Goal: Information Seeking & Learning: Learn about a topic

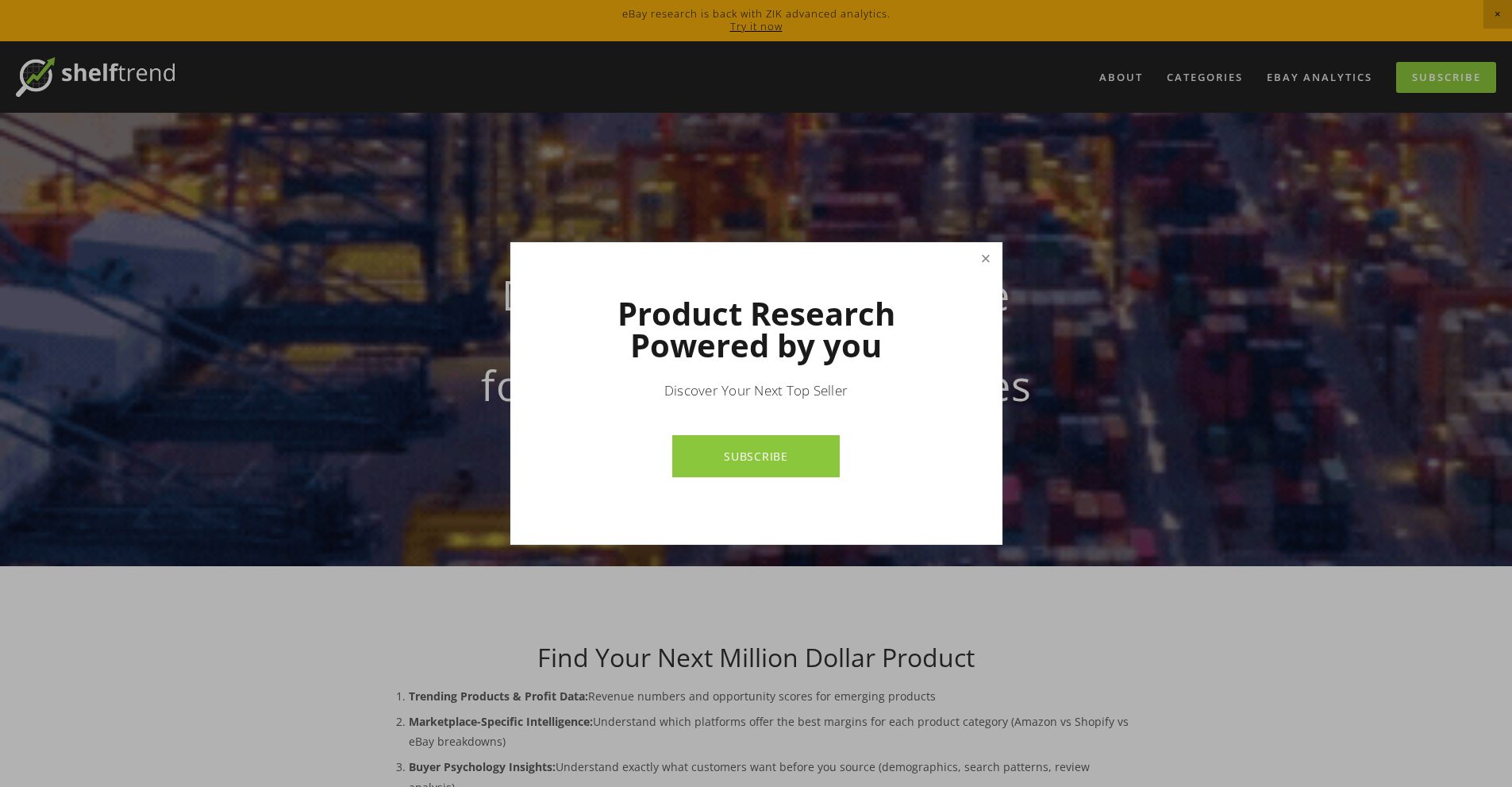
click at [982, 270] on link "Close" at bounding box center [984, 257] width 27 height 27
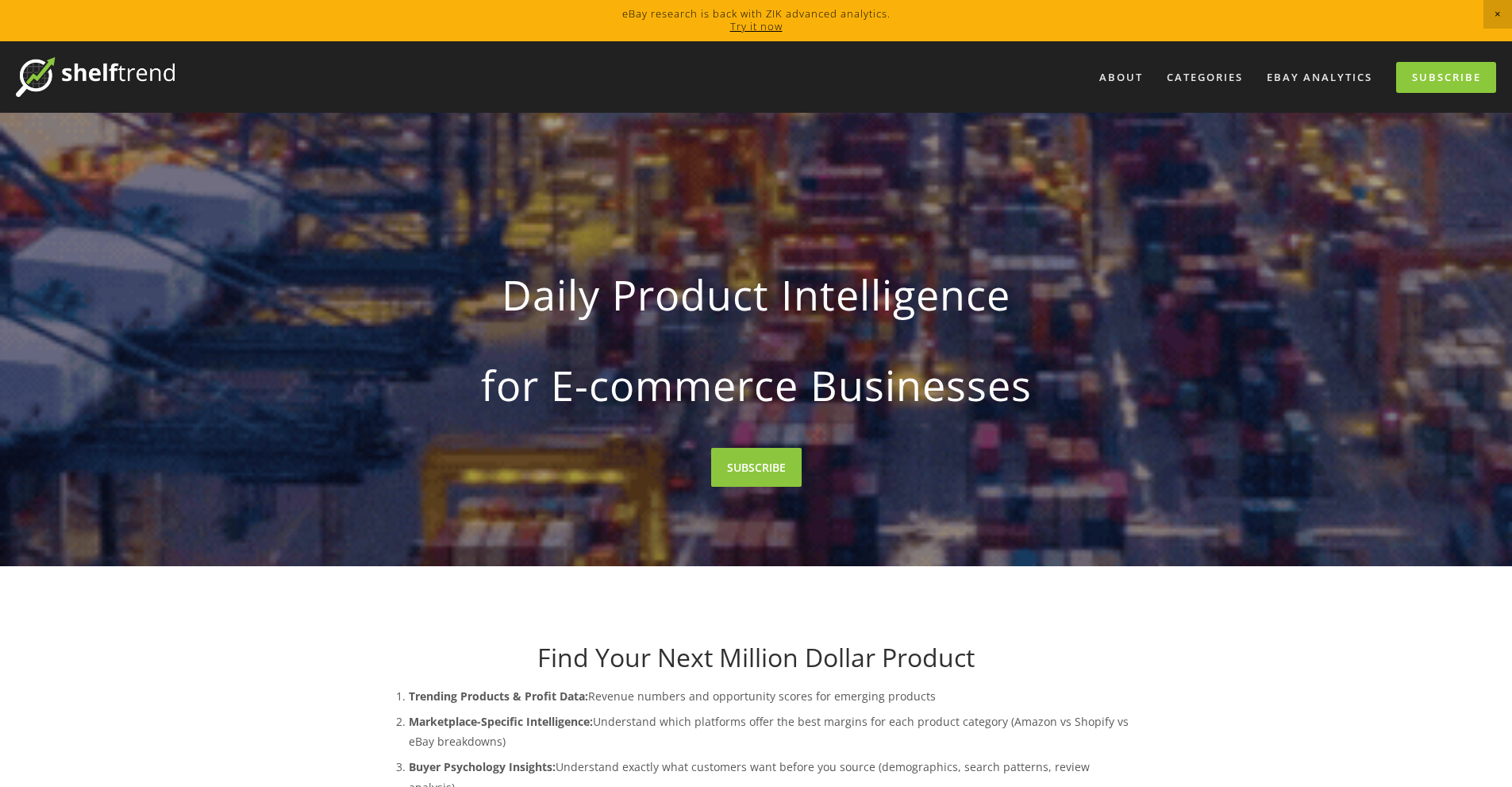
click at [987, 264] on strong "Daily Product Intelligence" at bounding box center [756, 294] width 708 height 75
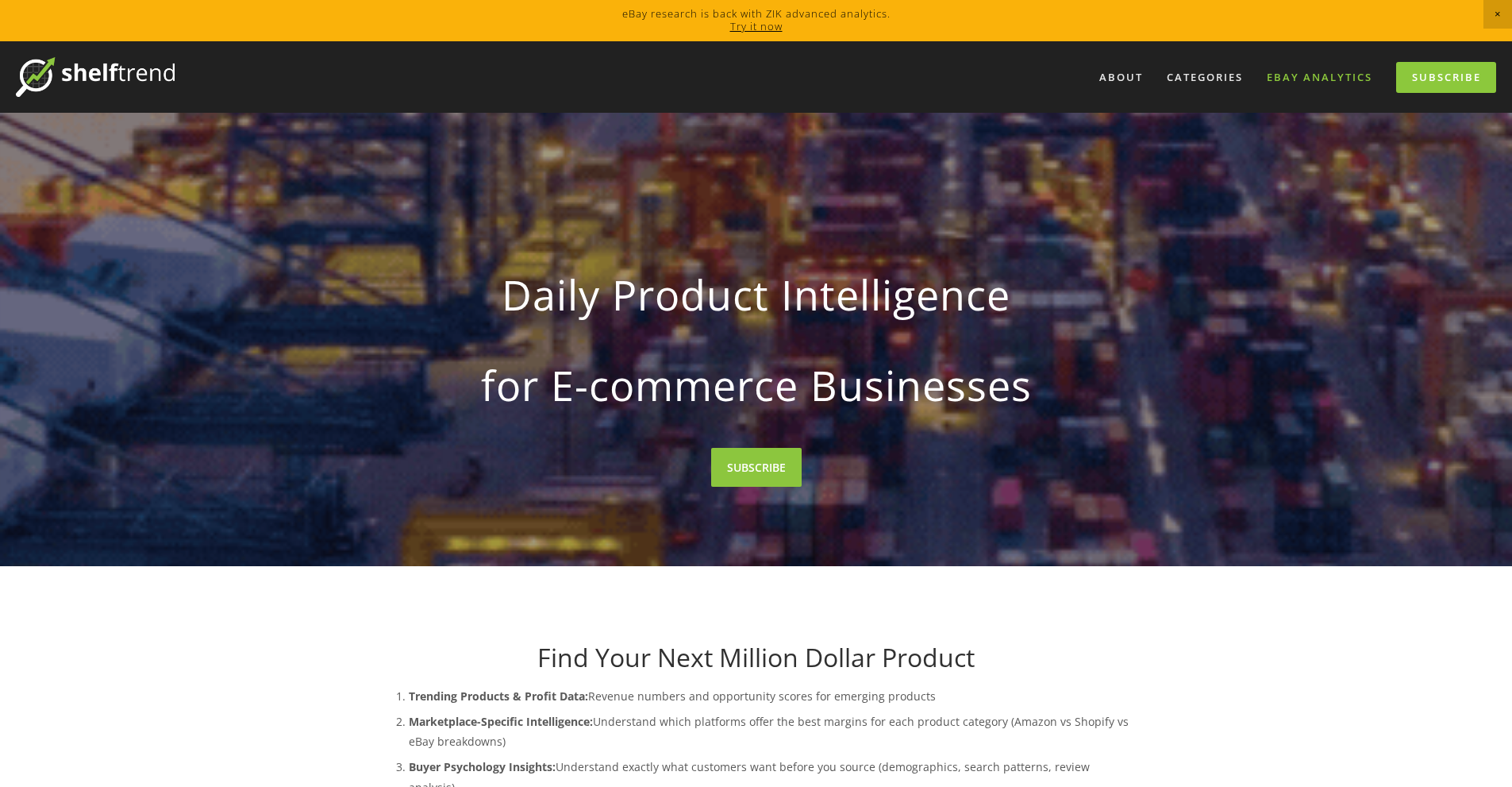
click at [1312, 78] on link "eBay Analytics" at bounding box center [1319, 78] width 126 height 26
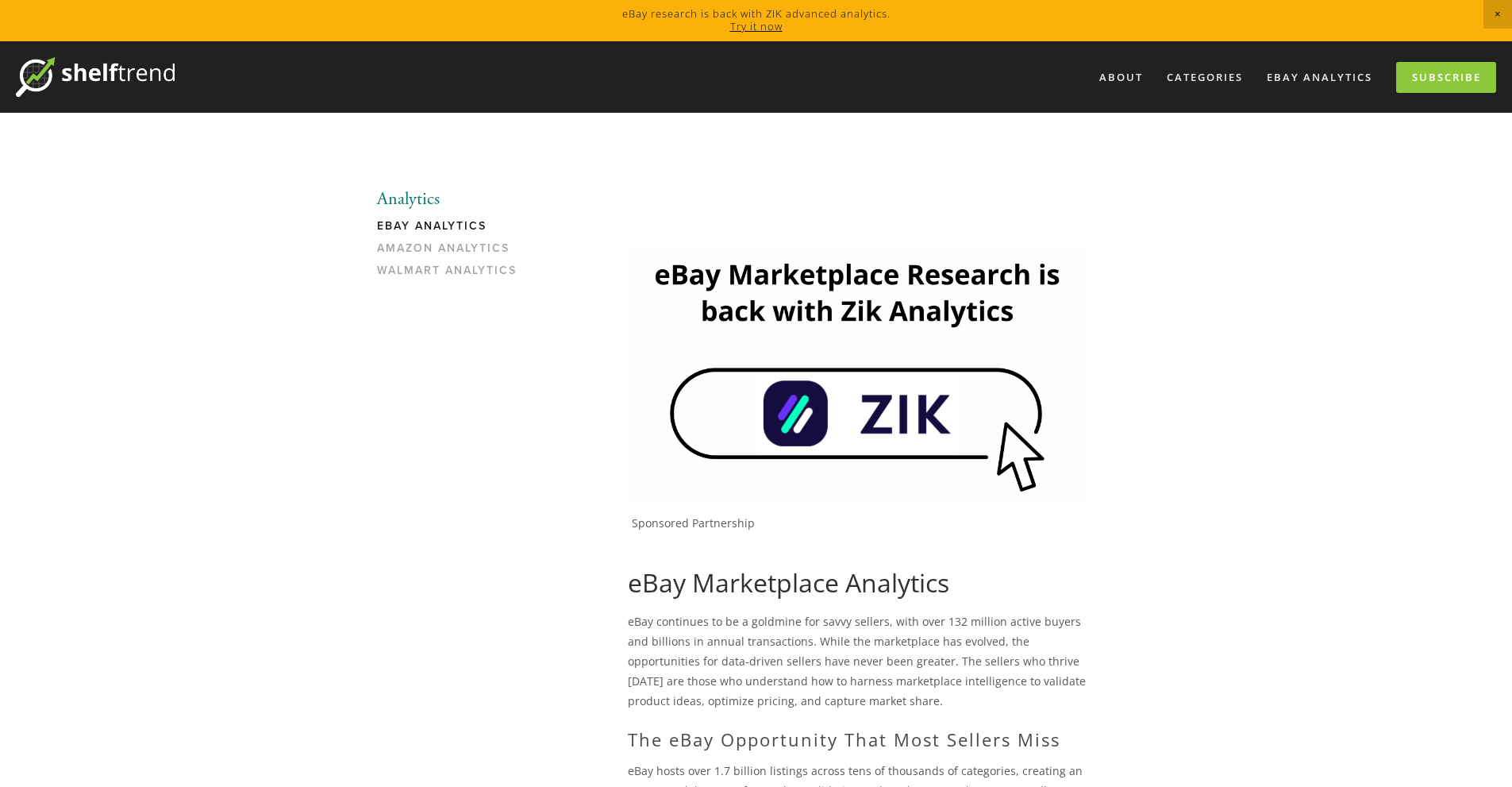
click at [872, 412] on img at bounding box center [857, 372] width 459 height 258
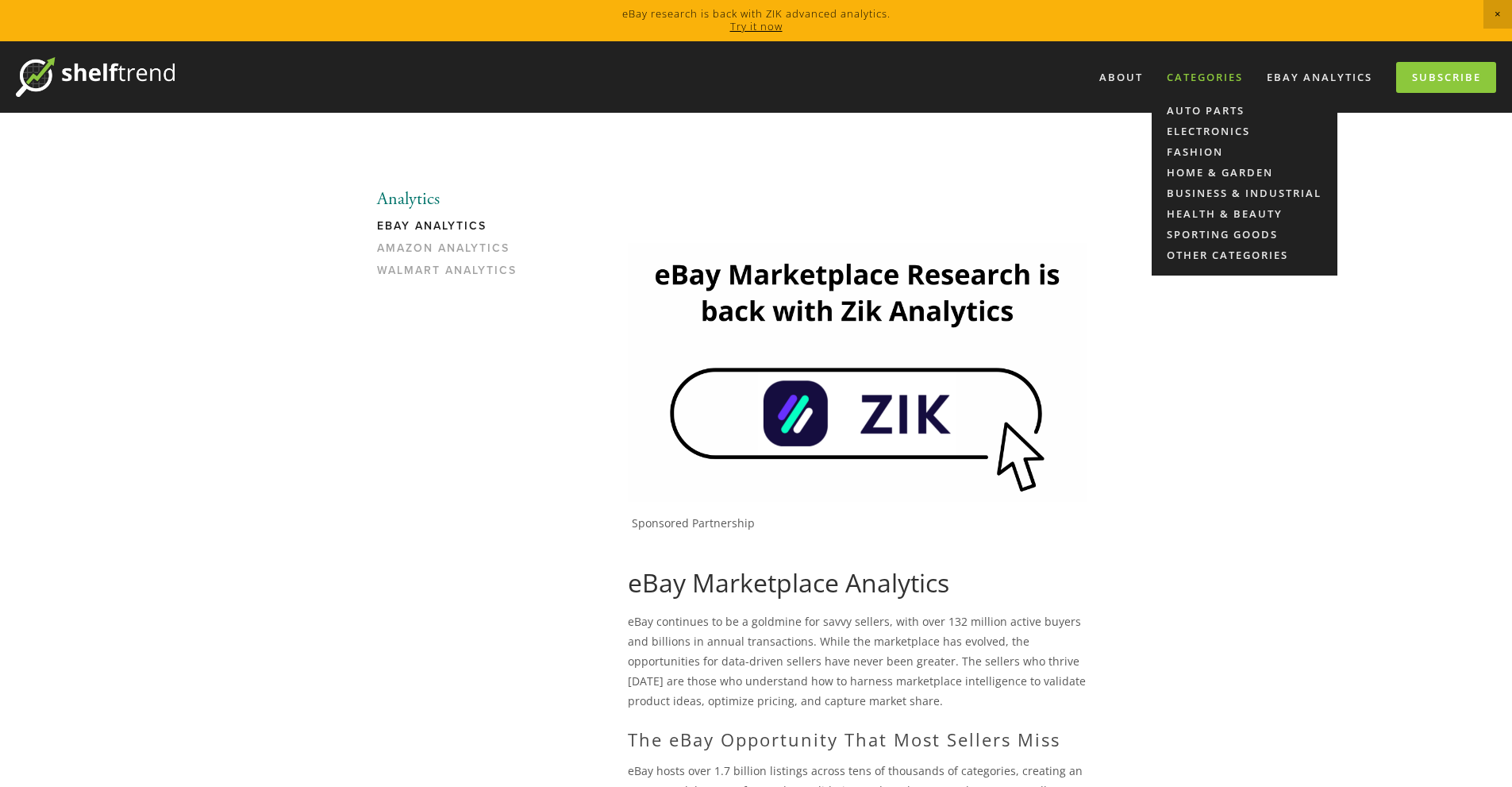
click at [1196, 72] on div "Categories" at bounding box center [1205, 78] width 96 height 26
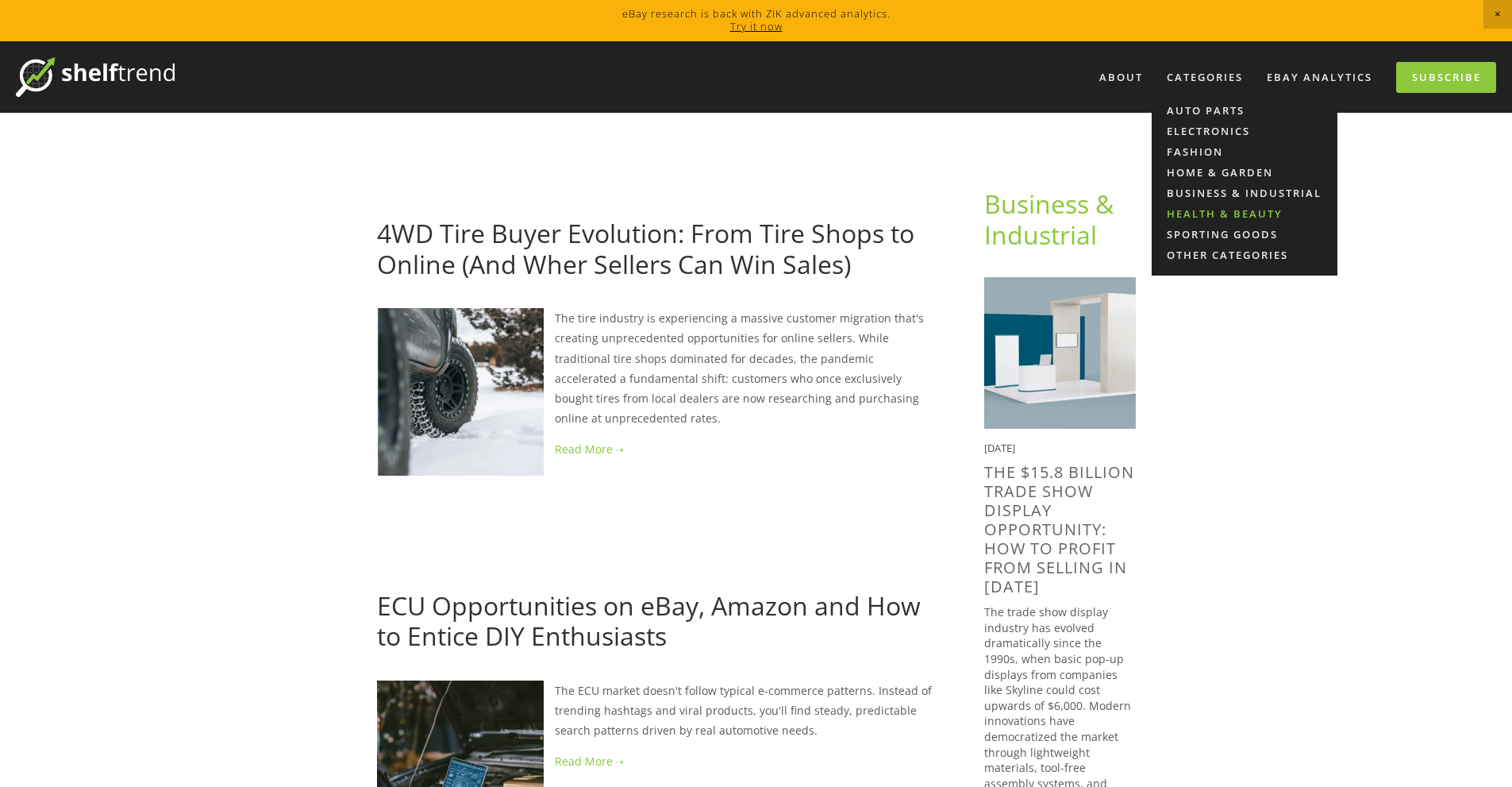
click at [1229, 210] on link "Health & Beauty" at bounding box center [1244, 214] width 185 height 21
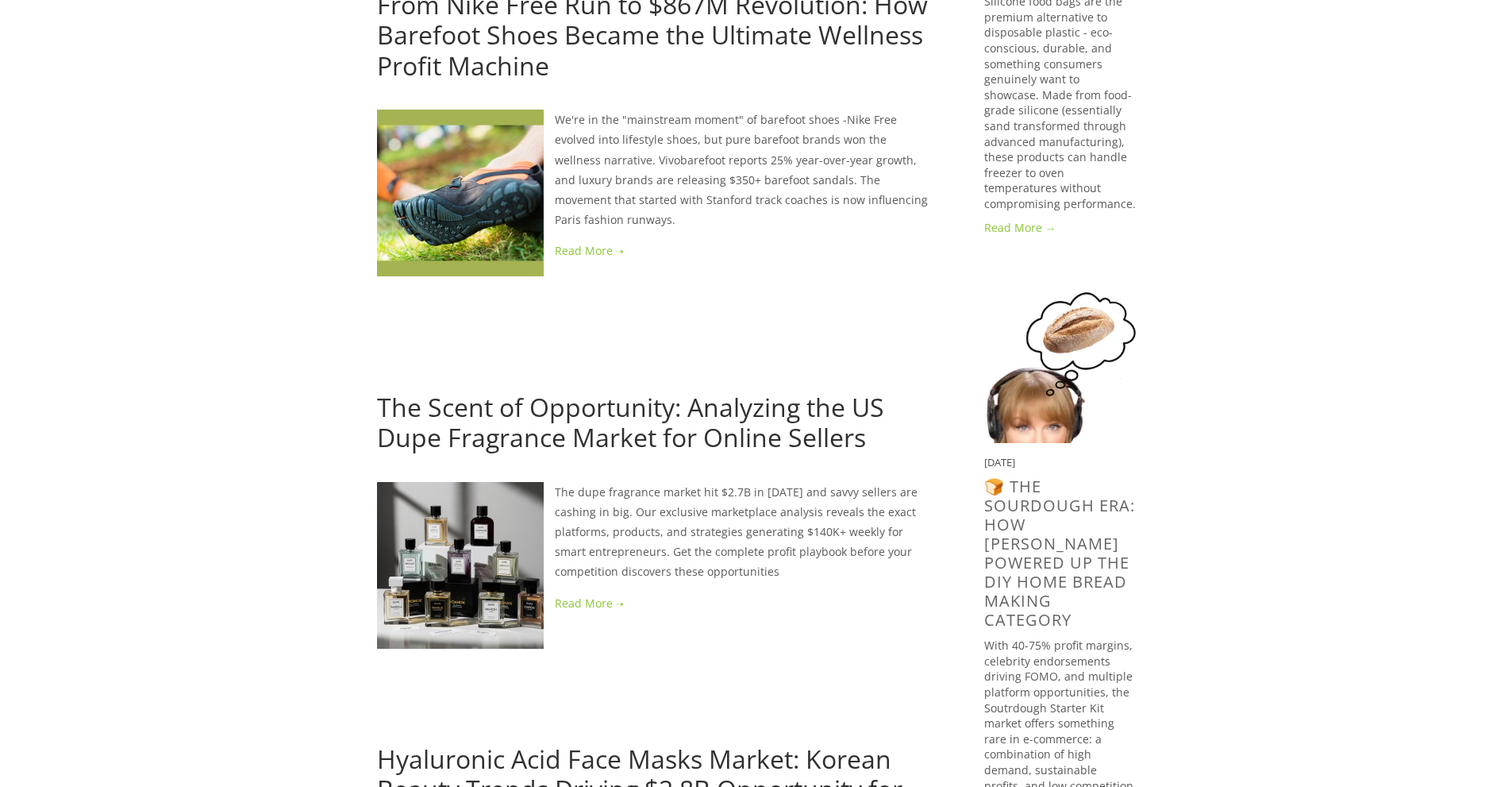
scroll to position [635, 0]
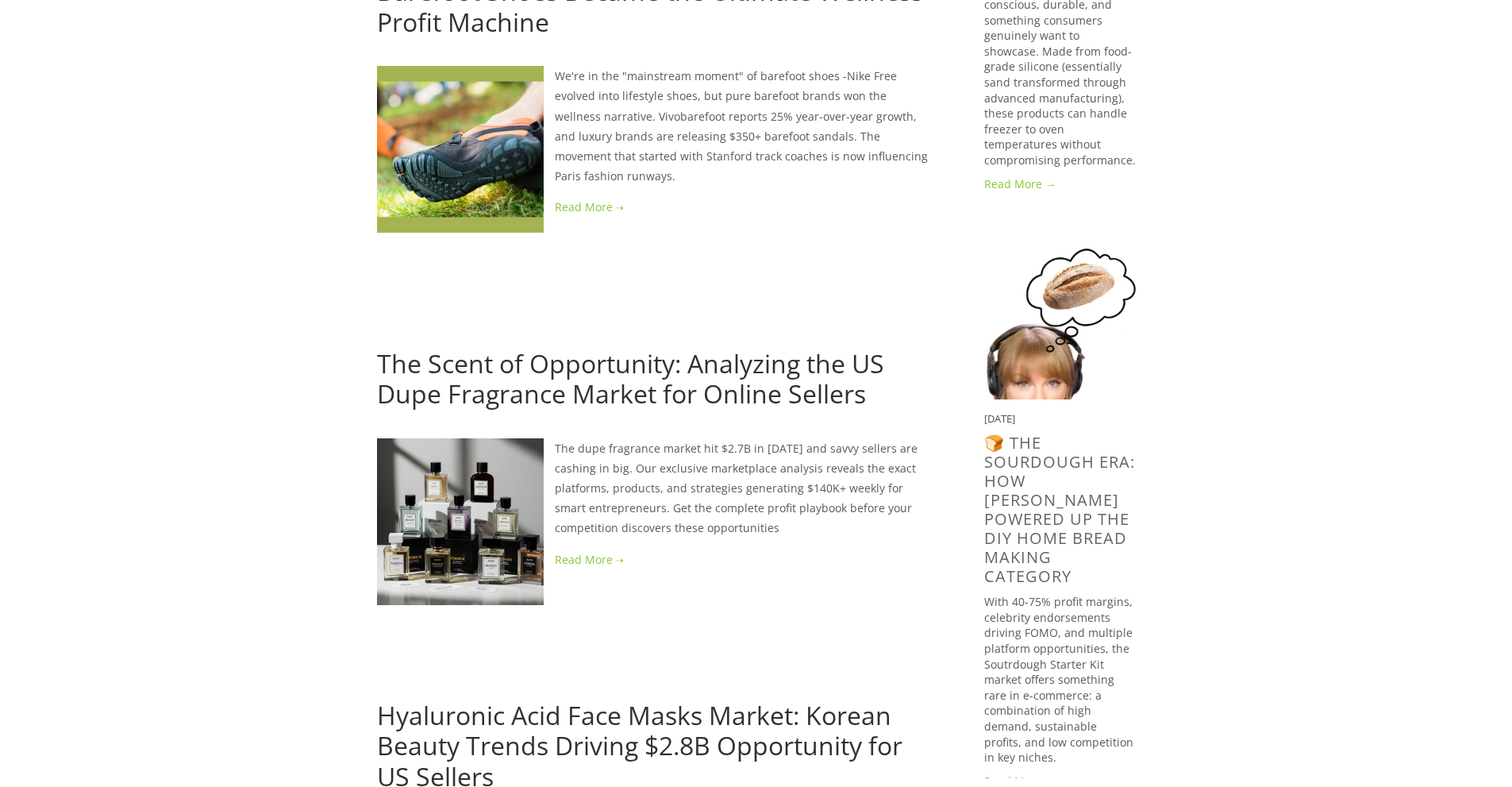
click at [590, 550] on link at bounding box center [655, 559] width 556 height 20
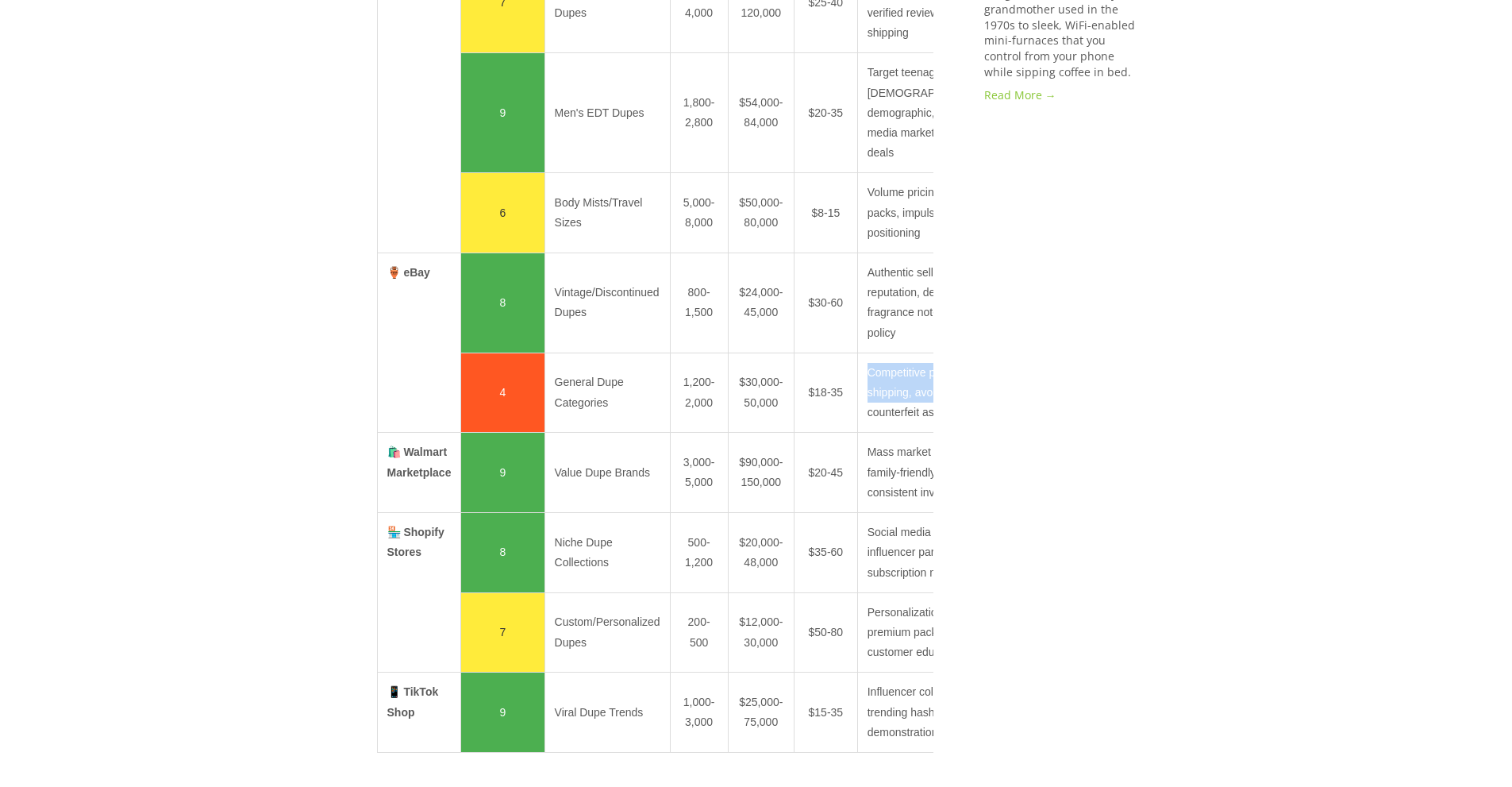
scroll to position [0, 21]
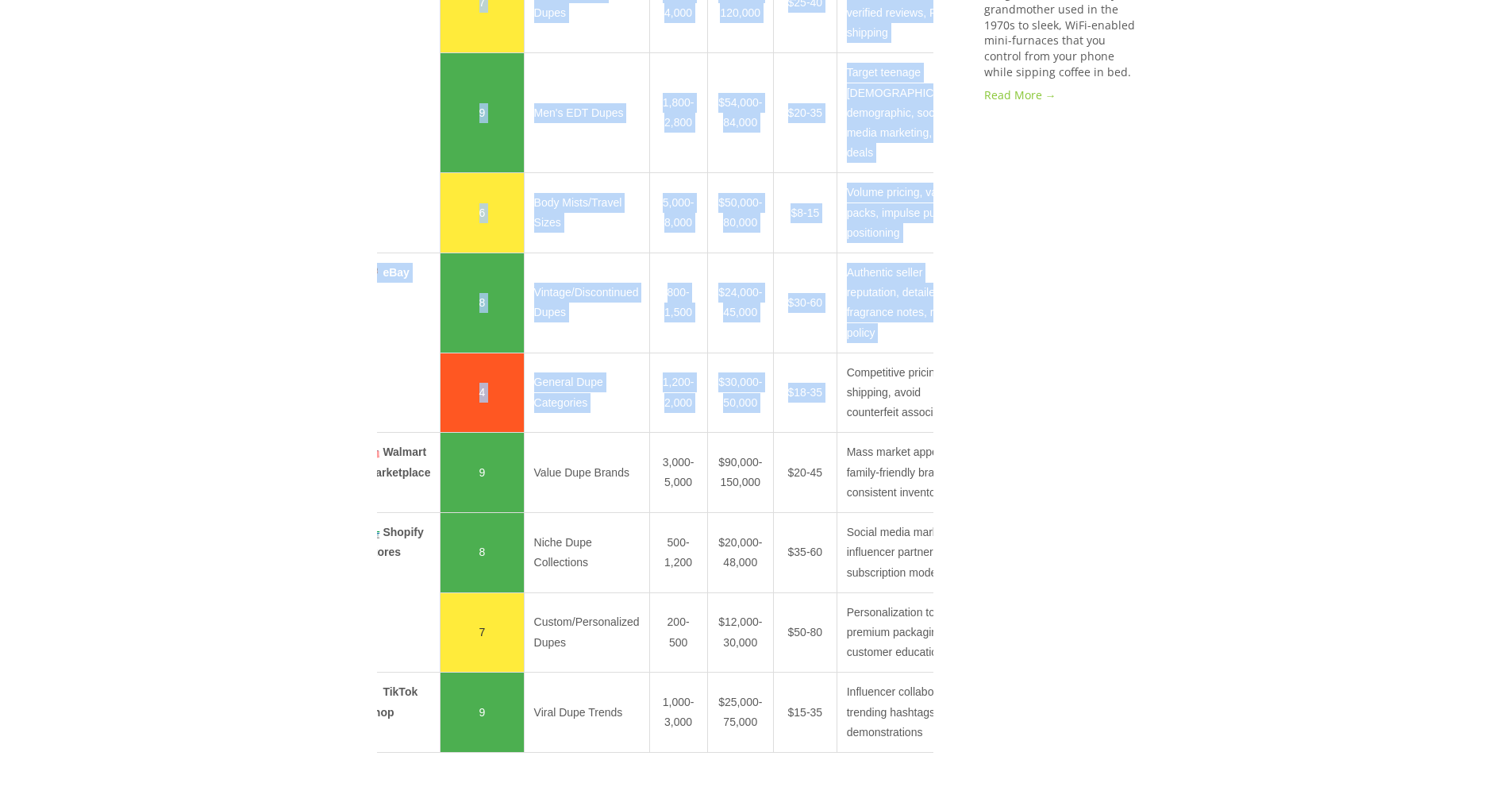
drag, startPoint x: 863, startPoint y: 527, endPoint x: 933, endPoint y: 602, distance: 102.6
click at [933, 602] on div "🚦 Opportunity Score Legend 8-10: High Opportunity (High demand, low competition…" at bounding box center [654, 219] width 583 height 1157
click at [945, 602] on div "🚦 Opportunity Score Legend 8-10: High Opportunity (High demand, low competition…" at bounding box center [654, 219] width 583 height 1157
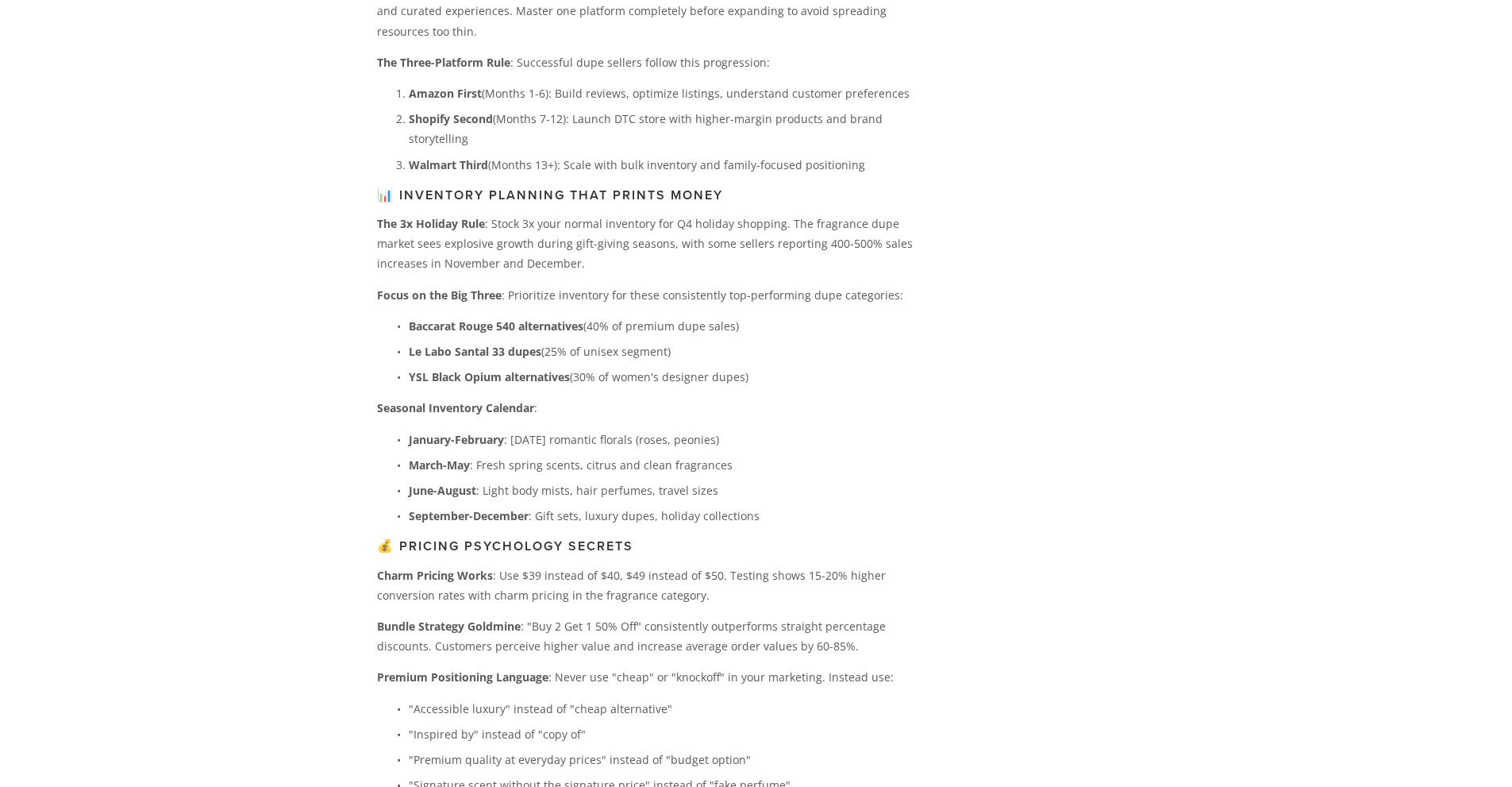
scroll to position [5069, 0]
